Goal: Submit feedback/report problem

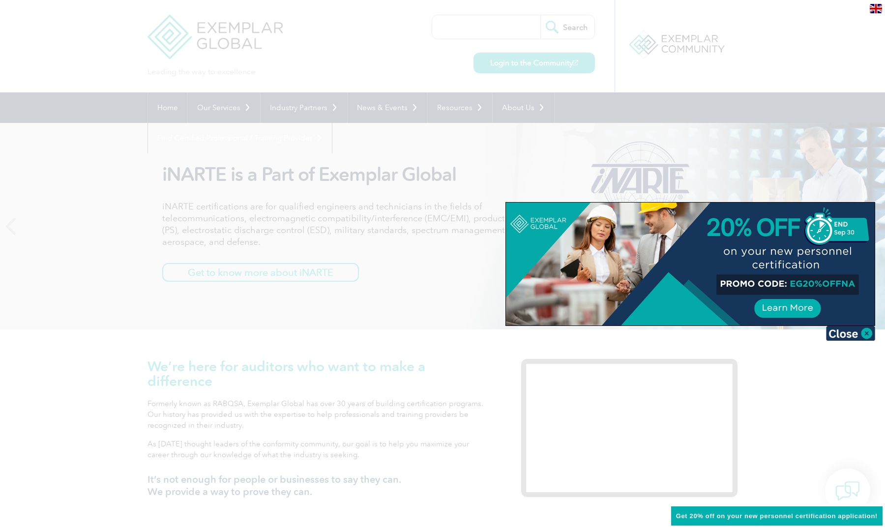
click at [854, 334] on img at bounding box center [850, 333] width 49 height 15
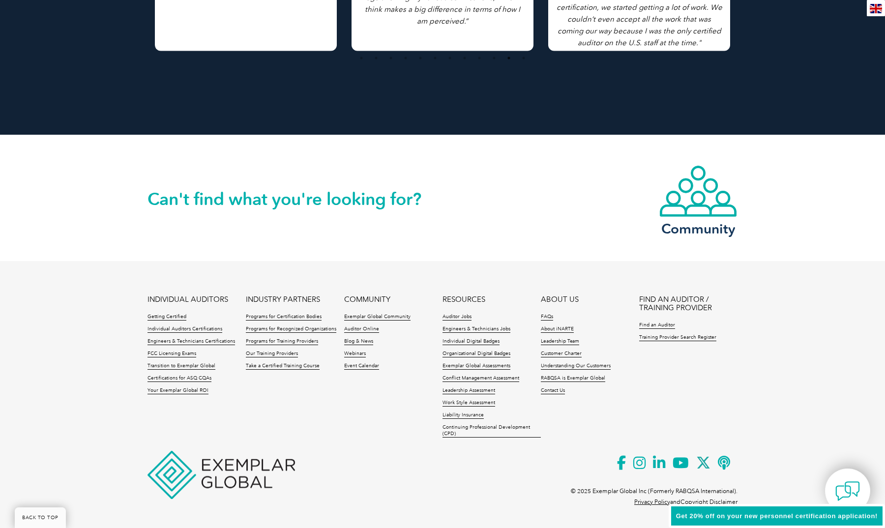
scroll to position [2165, 0]
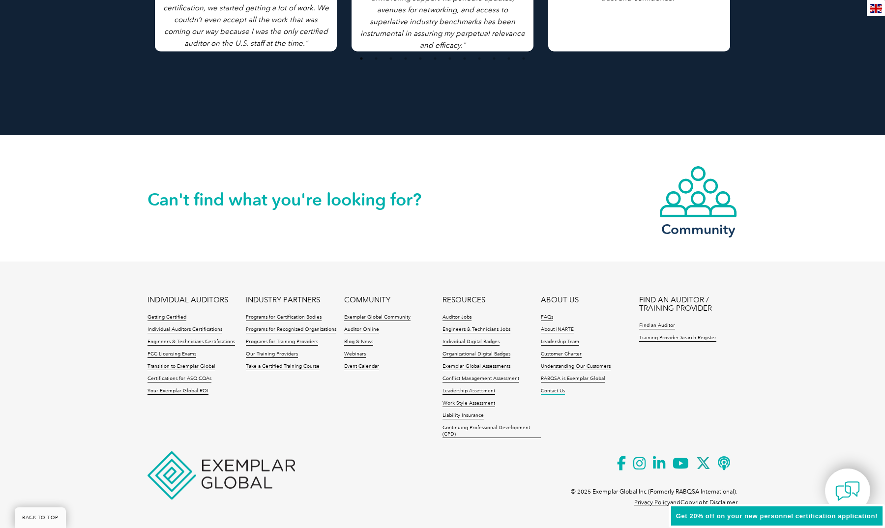
click at [562, 388] on link "Contact Us" at bounding box center [553, 391] width 24 height 7
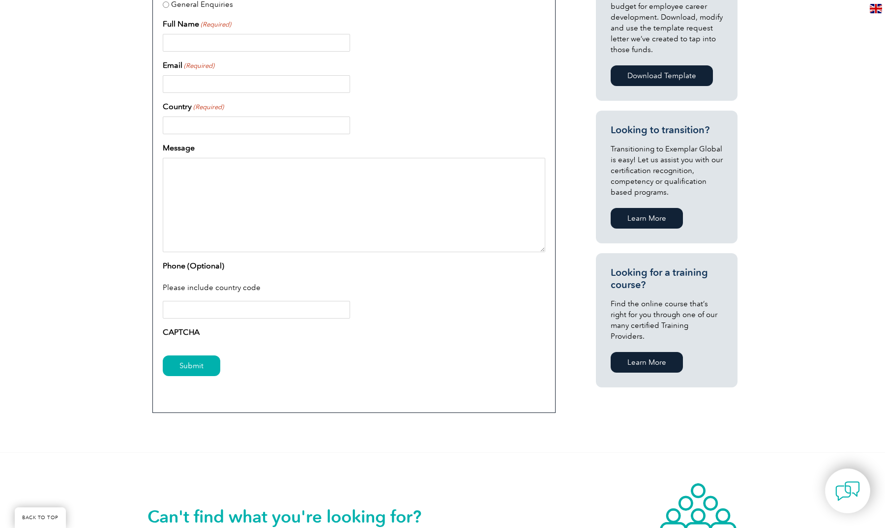
scroll to position [427, 0]
type input "Brad Rush"
type input "bradley.rush@eaglecertificationgroup.com"
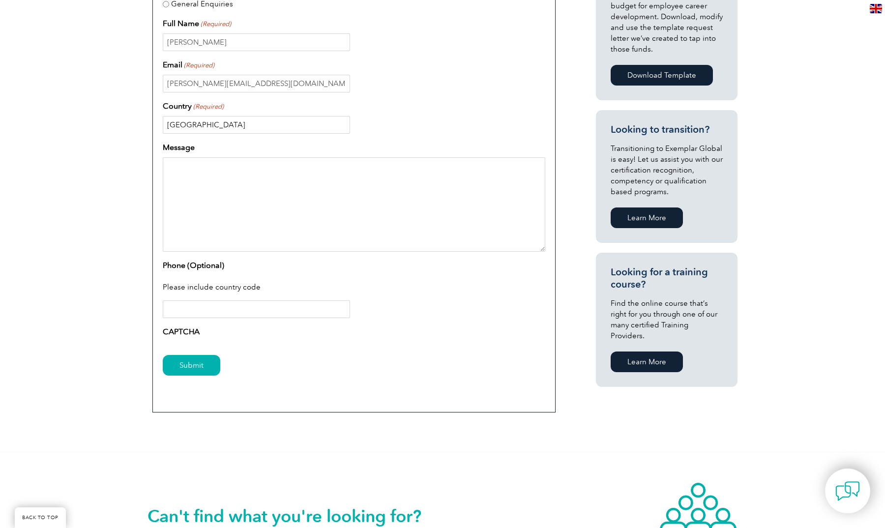
type input "USA"
click at [210, 165] on textarea "Message" at bounding box center [354, 204] width 383 height 94
click at [342, 308] on input "Phone (Optional)" at bounding box center [256, 309] width 187 height 18
click at [343, 312] on input "Phone (Optional)" at bounding box center [256, 309] width 187 height 18
click at [313, 310] on input "Phone (Optional)" at bounding box center [256, 309] width 187 height 18
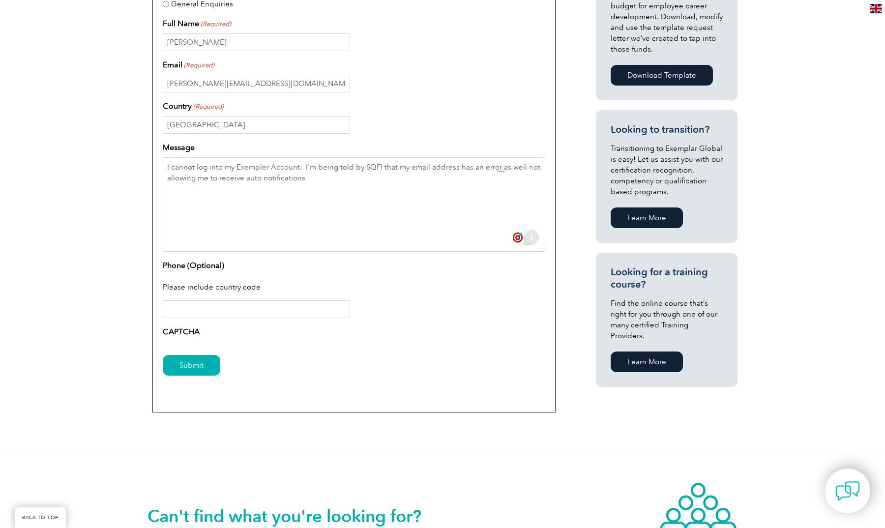
click at [529, 239] on div "1" at bounding box center [532, 238] width 12 height 12
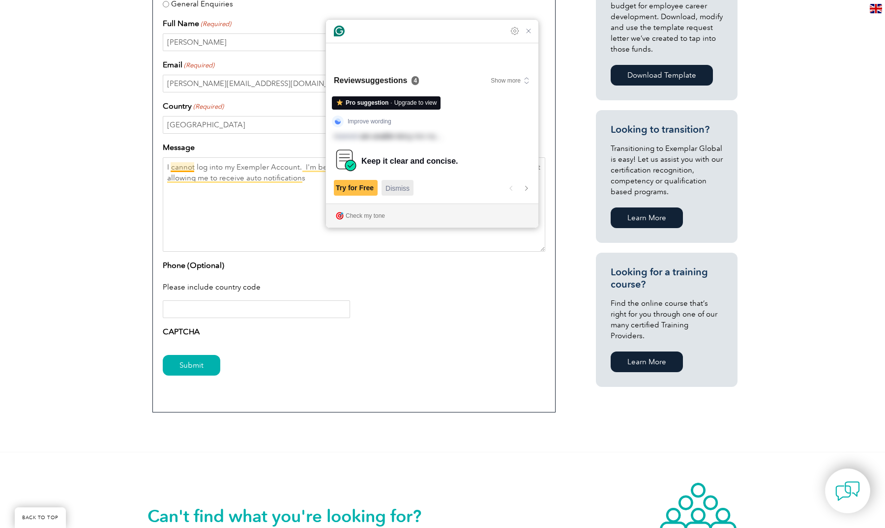
click at [406, 187] on span "Dismiss" at bounding box center [398, 188] width 24 height 10
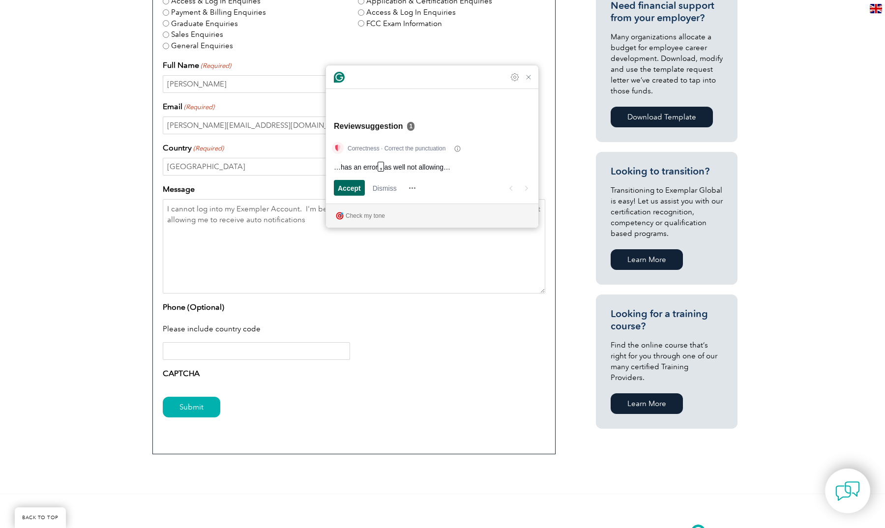
click at [354, 186] on span "Accept" at bounding box center [349, 188] width 23 height 10
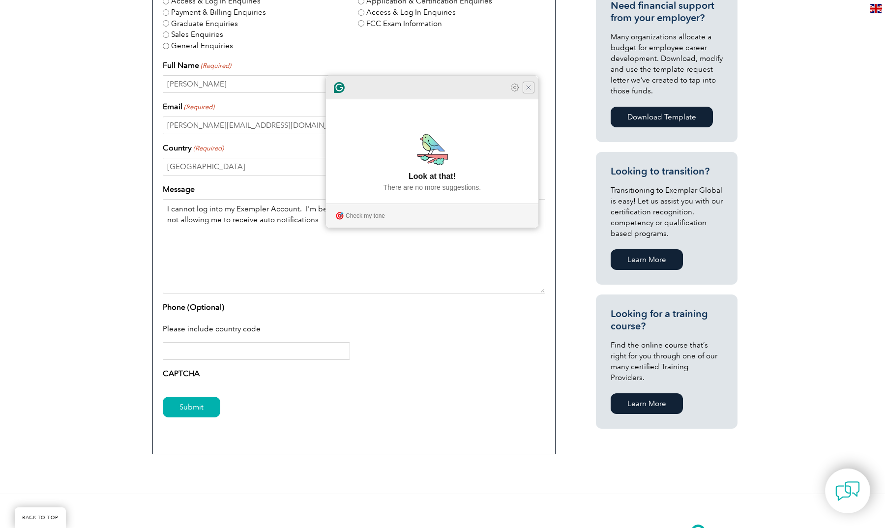
type textarea "I cannot log into my Exempler Account. I'm being told by SQFI that my email add…"
click at [532, 91] on icon "Close Grammarly Assistant" at bounding box center [529, 88] width 8 height 8
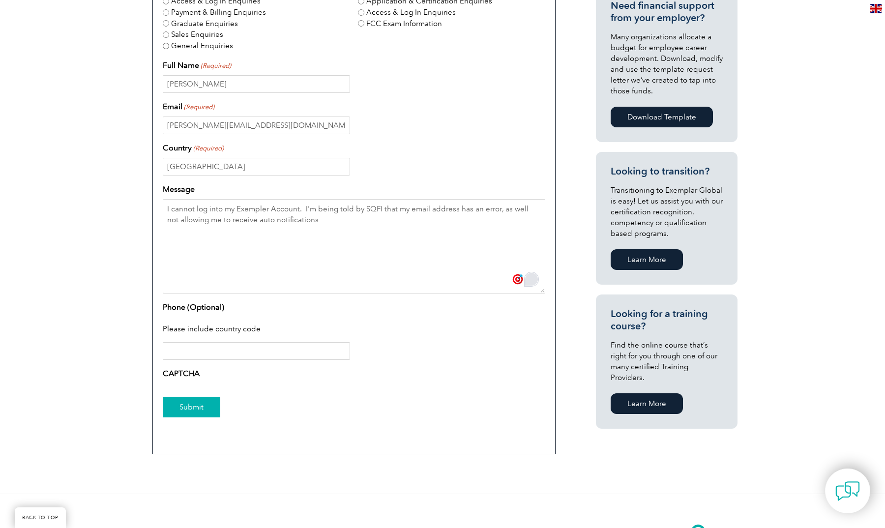
click at [185, 404] on input "Submit" at bounding box center [192, 407] width 58 height 21
click at [335, 129] on input "bradley.rush@eaglecertificationgroup.com" at bounding box center [256, 126] width 187 height 18
click at [343, 127] on input "bradley.rush@eaglecertificationgroup.com" at bounding box center [256, 126] width 187 height 18
click at [344, 124] on input "bradley.rush@eaglecertificationgroup.com" at bounding box center [256, 126] width 187 height 18
click at [324, 124] on input "bradley.rush@eaglecertificationgroup.com" at bounding box center [256, 126] width 187 height 18
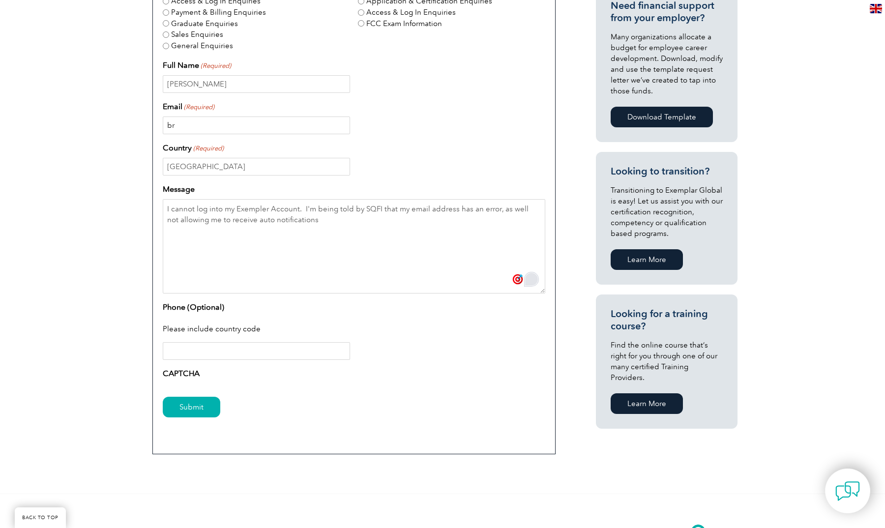
type input "b"
type input "brush5012"
